Goal: Task Accomplishment & Management: Manage account settings

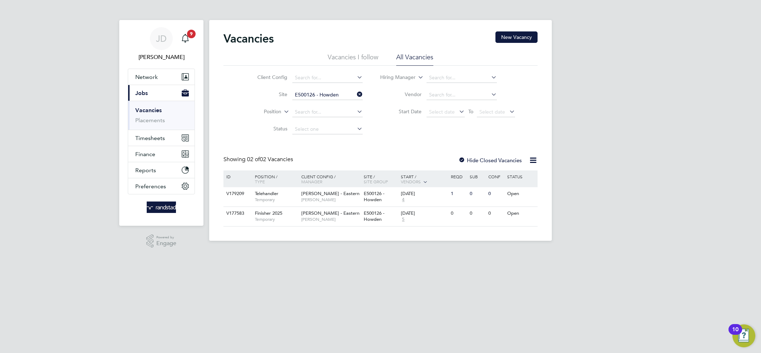
click at [155, 132] on button "Timesheets" at bounding box center [161, 138] width 66 height 16
click at [151, 125] on link "Timesheets" at bounding box center [150, 126] width 30 height 7
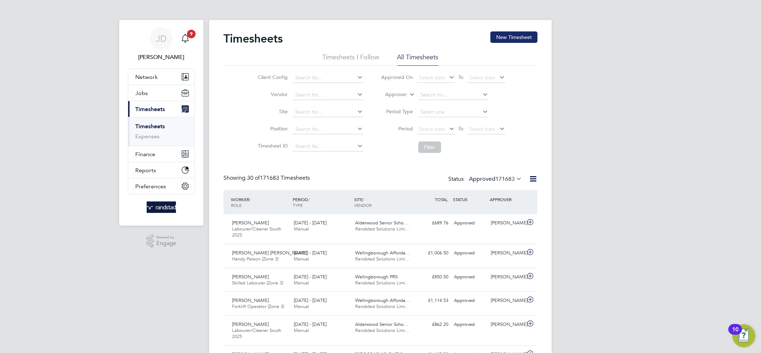
click at [511, 37] on button "New Timesheet" at bounding box center [513, 36] width 47 height 11
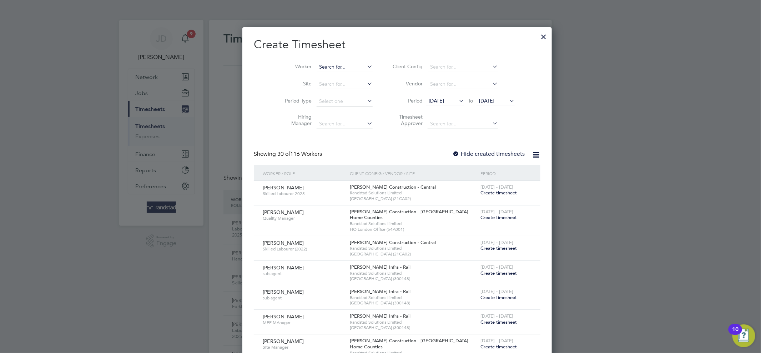
click at [317, 68] on input at bounding box center [345, 67] width 56 height 10
click at [316, 76] on b "Callum" at bounding box center [310, 77] width 16 height 6
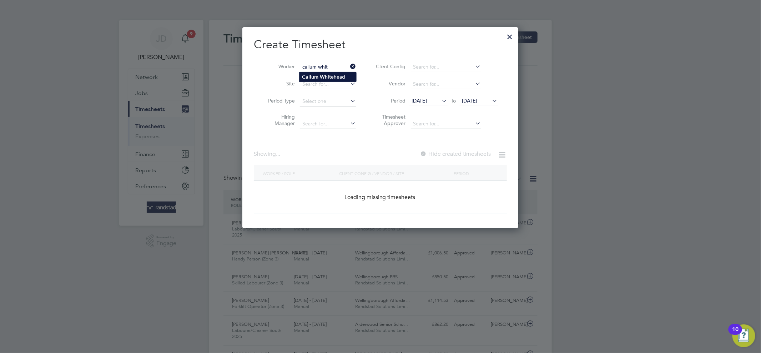
type input "[PERSON_NAME]"
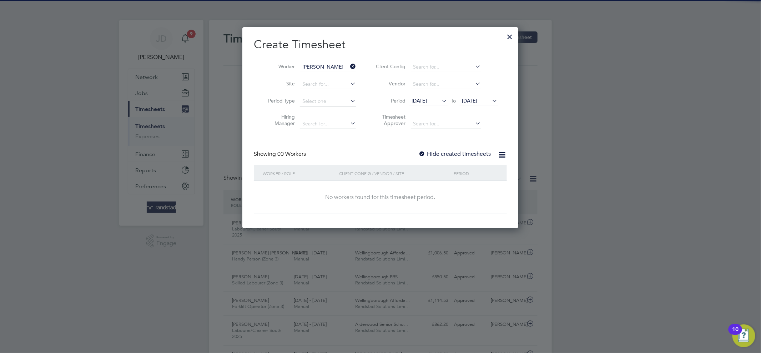
click at [438, 151] on label "Hide created timesheets" at bounding box center [455, 153] width 72 height 7
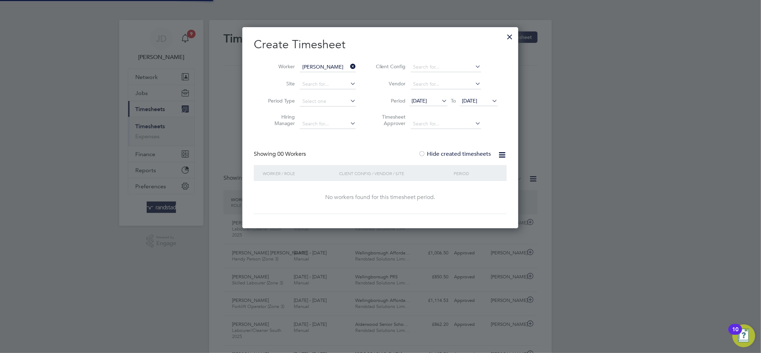
click at [481, 105] on span "[DATE]" at bounding box center [479, 101] width 38 height 10
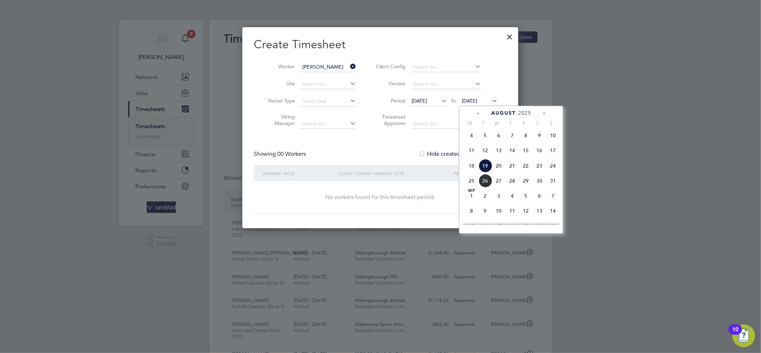
click at [552, 180] on span "31" at bounding box center [553, 181] width 14 height 14
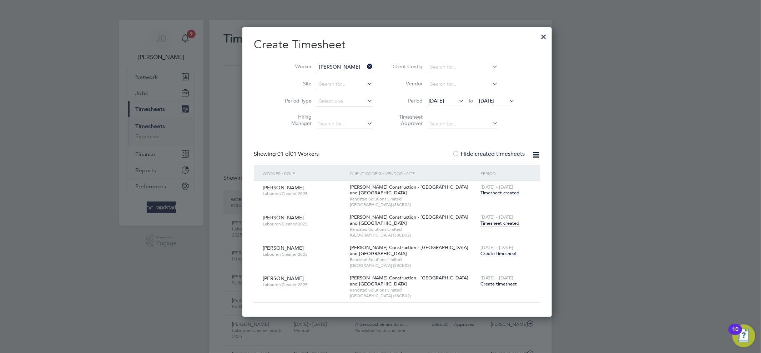
click at [480, 220] on span "Timesheet created" at bounding box center [499, 223] width 39 height 6
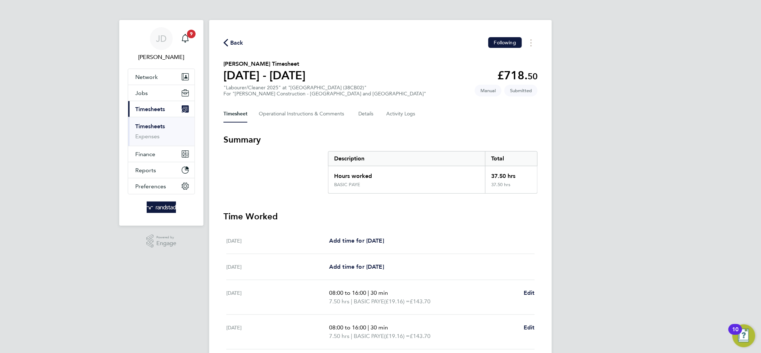
click at [163, 127] on link "Timesheets" at bounding box center [150, 126] width 30 height 7
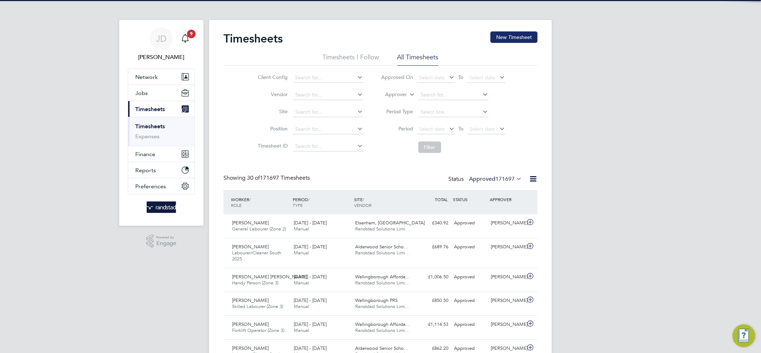
click at [516, 36] on button "New Timesheet" at bounding box center [513, 36] width 47 height 11
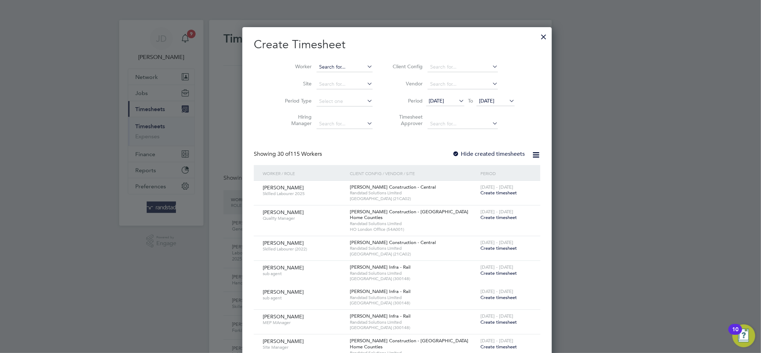
click at [317, 65] on input at bounding box center [345, 67] width 56 height 10
type input "[PERSON_NAME]"
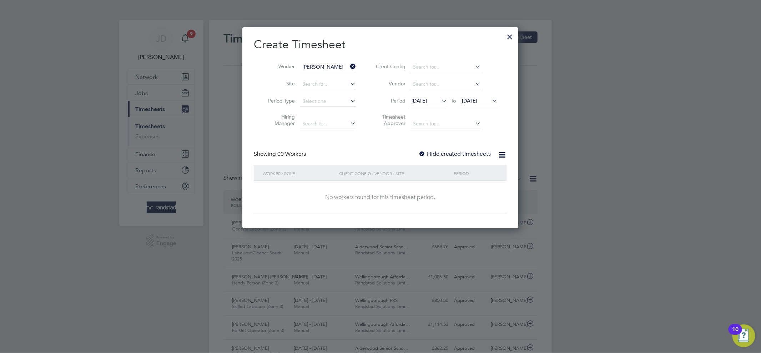
click at [440, 149] on div "Create Timesheet Worker Kieran Mcanerney Site Period Type Hiring Manager Client…" at bounding box center [380, 125] width 253 height 177
click at [439, 151] on label "Hide created timesheets" at bounding box center [455, 153] width 72 height 7
click at [481, 105] on span "[DATE]" at bounding box center [479, 101] width 38 height 10
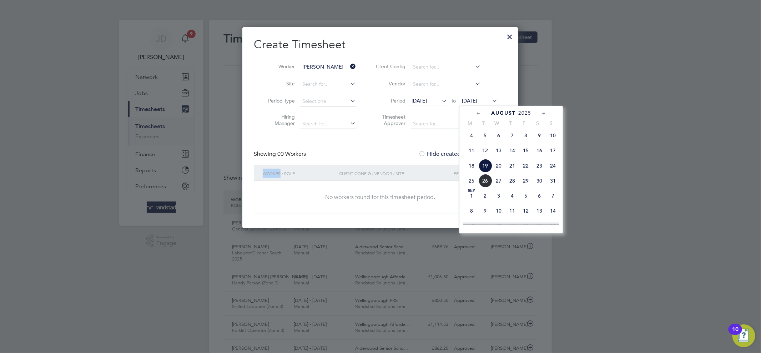
click at [552, 182] on span "31" at bounding box center [553, 181] width 14 height 14
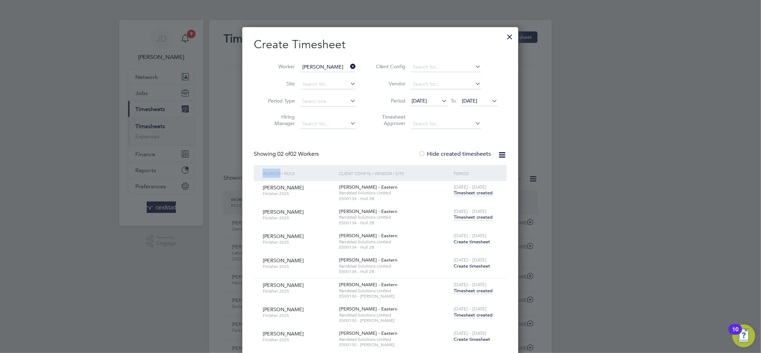
click at [471, 217] on span "Timesheet created" at bounding box center [473, 217] width 39 height 6
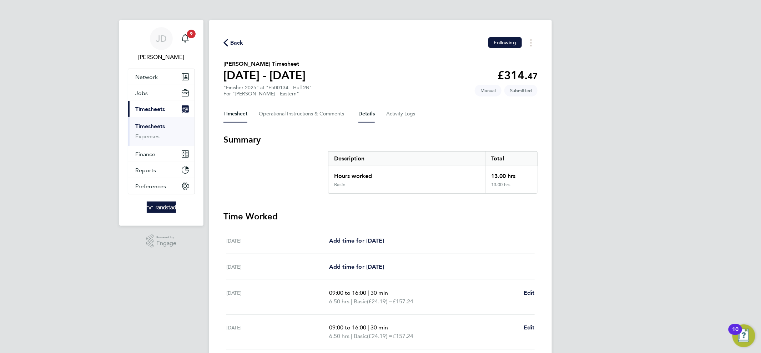
click at [362, 118] on button "Details" at bounding box center [366, 113] width 16 height 17
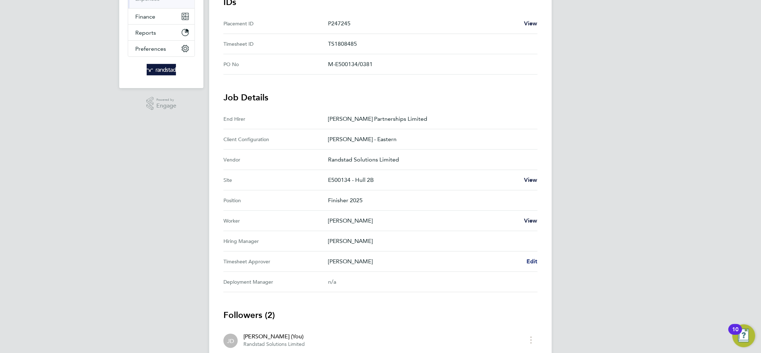
click at [533, 258] on span "Edit" at bounding box center [531, 261] width 11 height 7
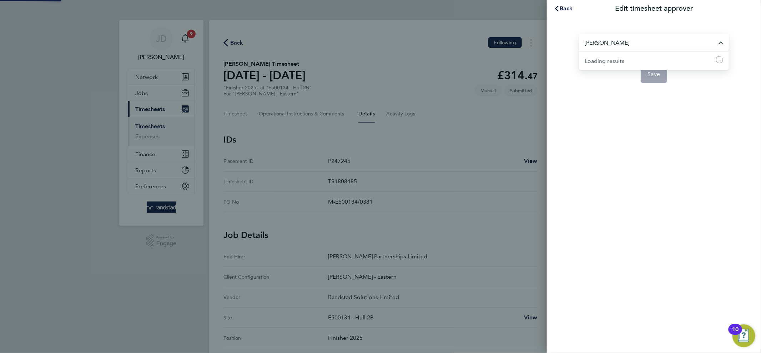
click at [599, 45] on input "Chris Dungworth" at bounding box center [654, 42] width 150 height 17
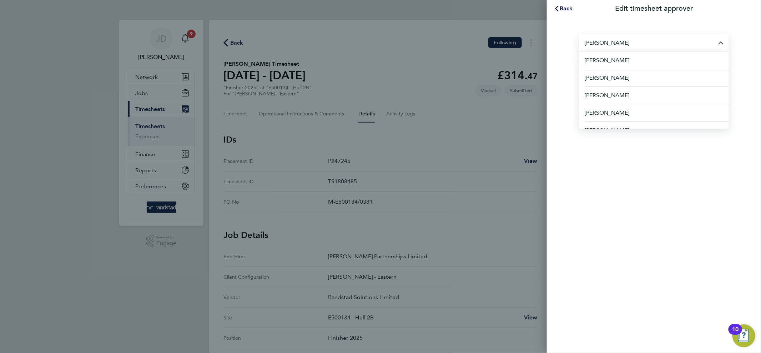
type input "johna"
type input "ledley"
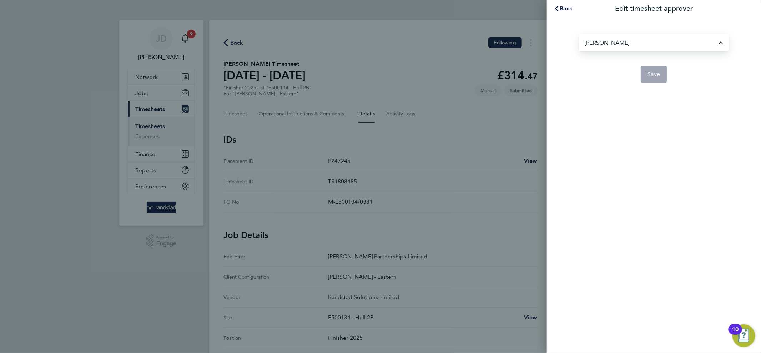
type input "John Leadley"
click at [654, 72] on span "Save" at bounding box center [654, 74] width 12 height 7
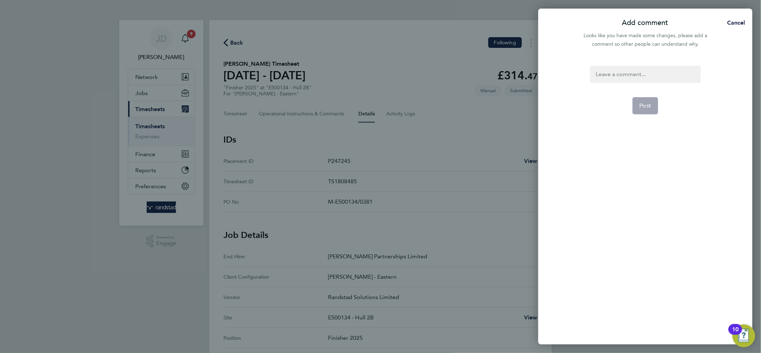
click at [642, 75] on div at bounding box center [645, 74] width 110 height 17
click at [643, 102] on span "Post" at bounding box center [646, 105] width 12 height 7
